Goal: Task Accomplishment & Management: Manage account settings

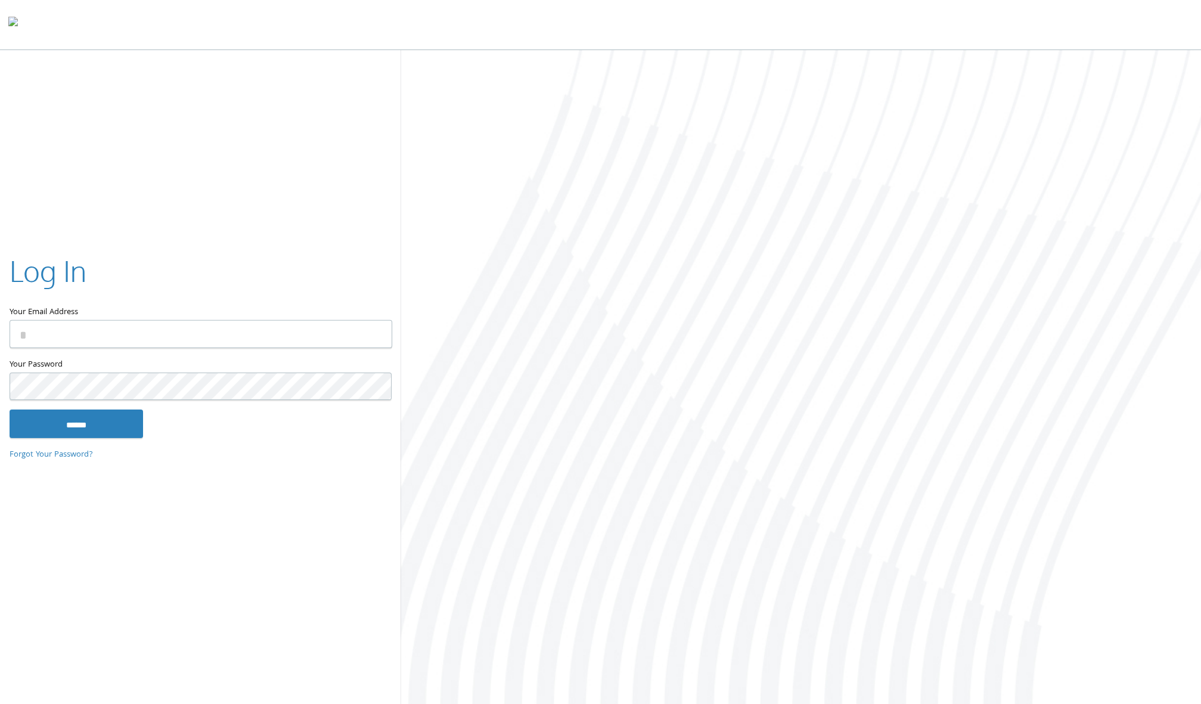
type input "**********"
click at [82, 424] on input "******" at bounding box center [76, 423] width 133 height 29
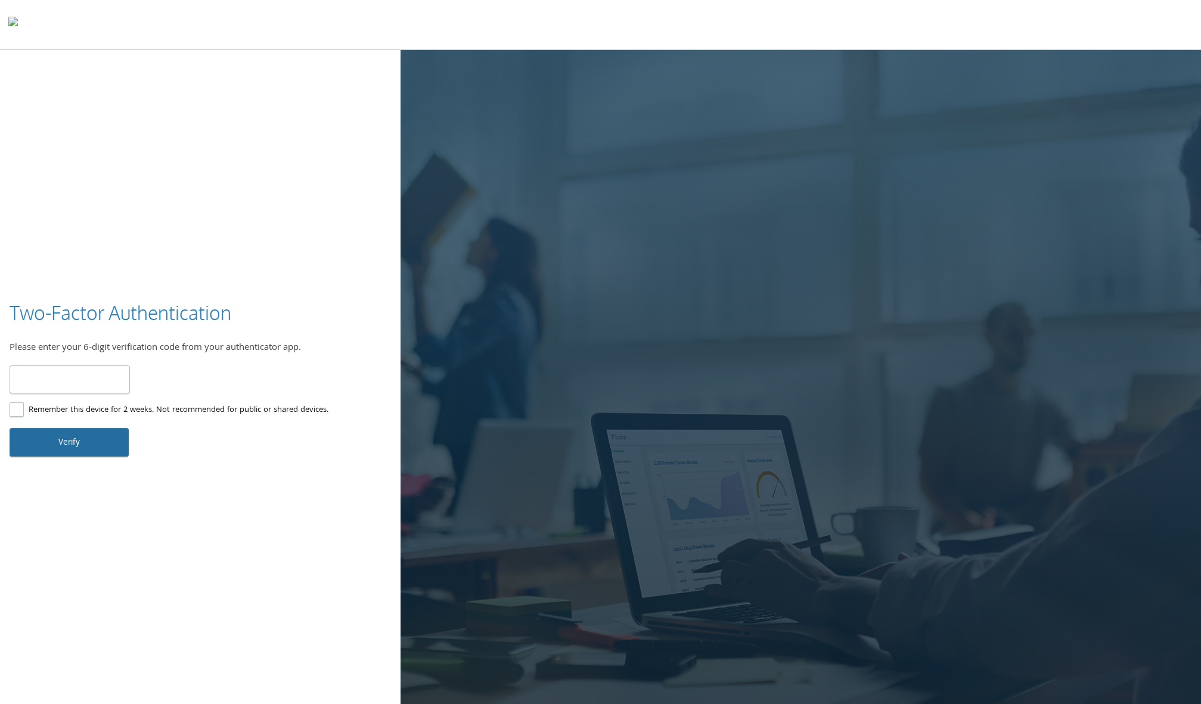
type input "******"
click at [63, 441] on button "Verify" at bounding box center [69, 442] width 119 height 29
